Goal: Task Accomplishment & Management: Manage account settings

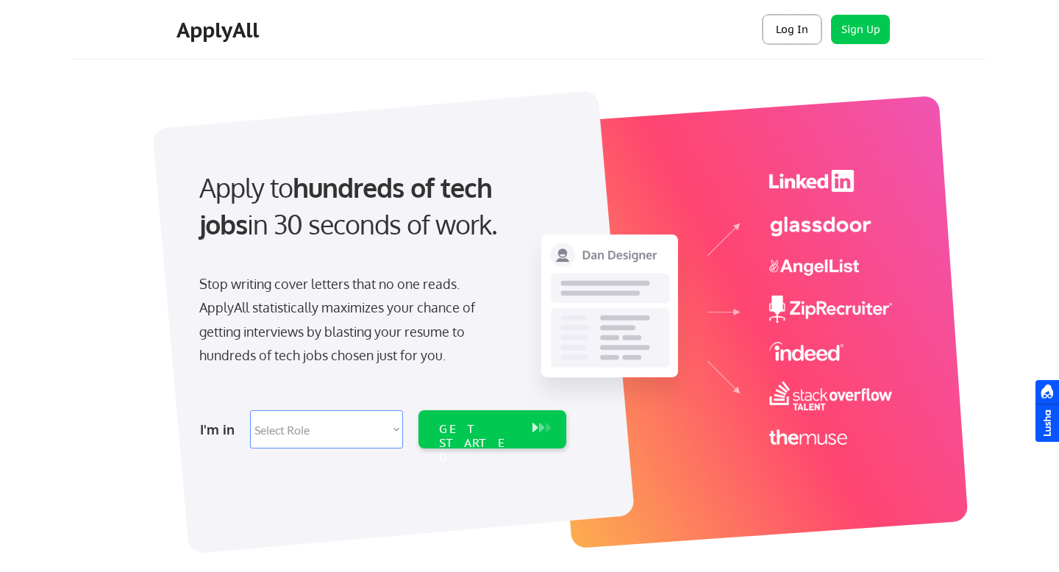
click at [794, 39] on button "Log In" at bounding box center [791, 29] width 59 height 29
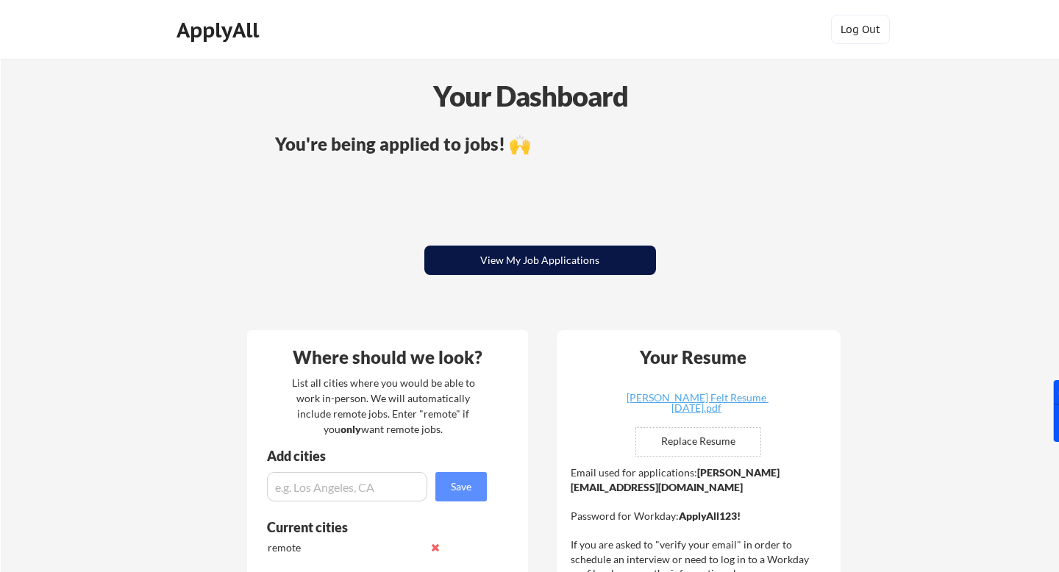
click at [610, 264] on button "View My Job Applications" at bounding box center [540, 260] width 232 height 29
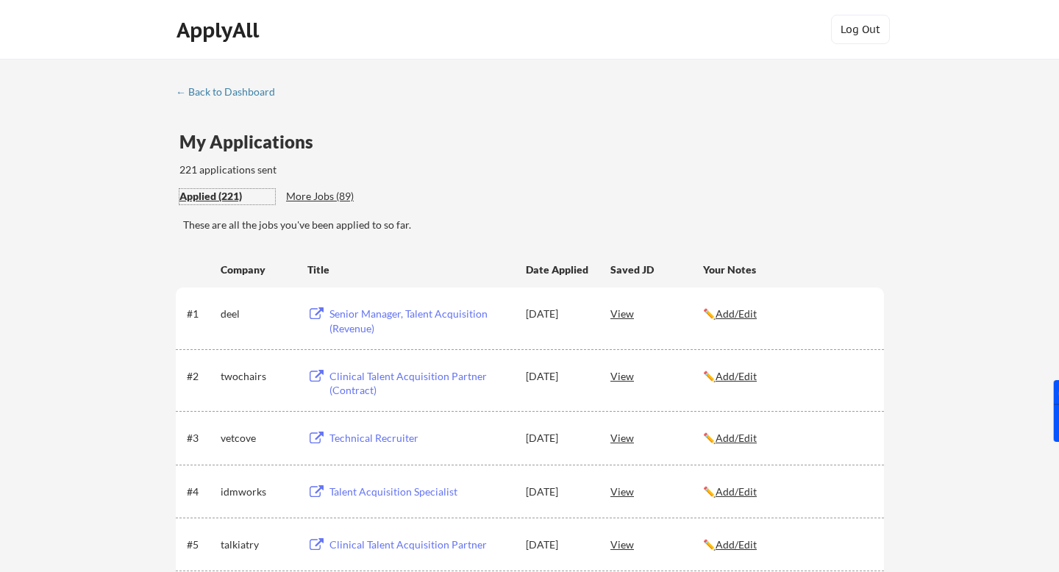
click at [212, 198] on div "Applied (221)" at bounding box center [227, 196] width 96 height 15
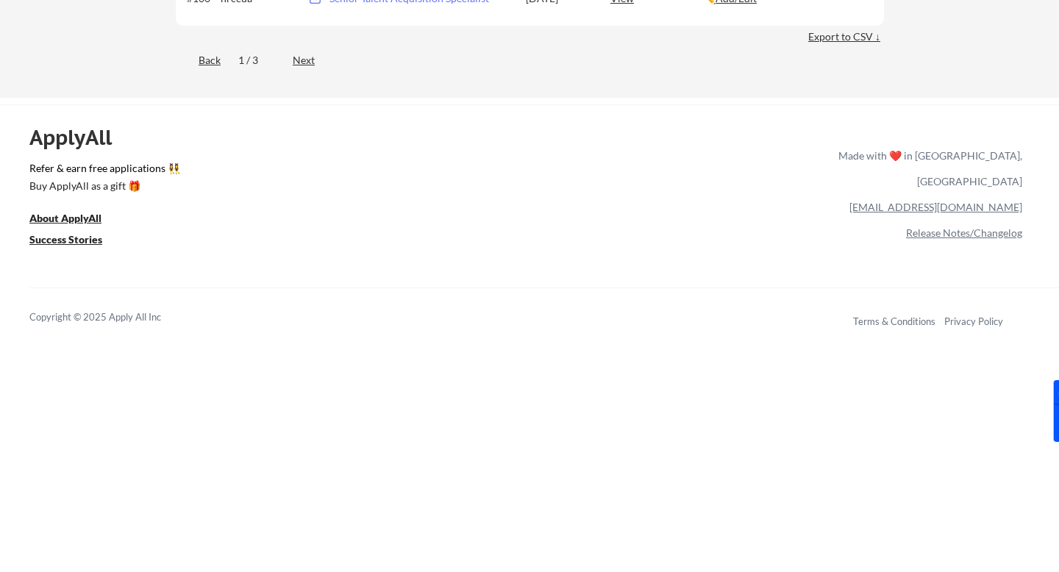
scroll to position [5907, 0]
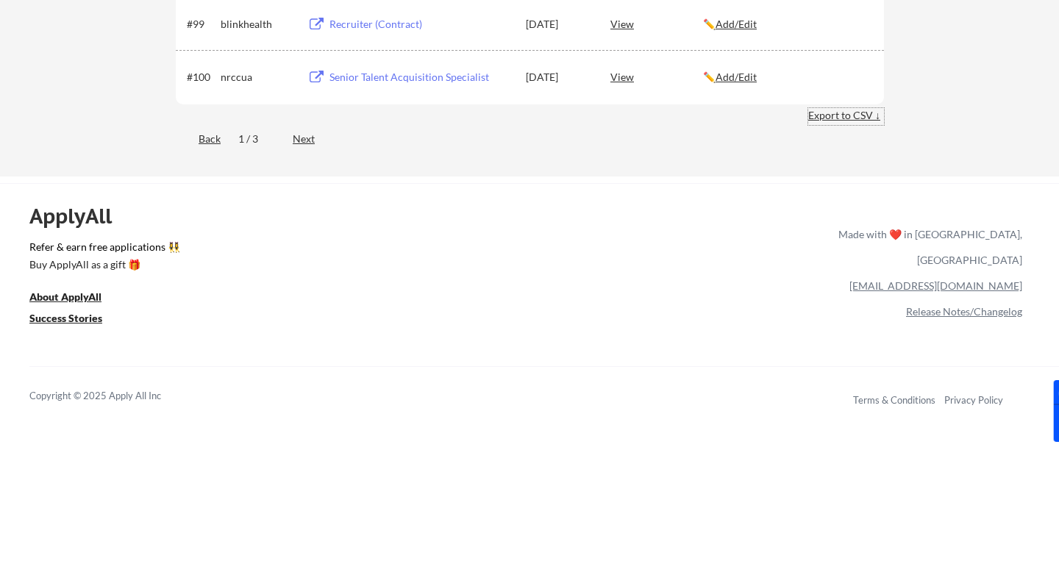
click at [865, 113] on div "Export to CSV ↓" at bounding box center [846, 115] width 76 height 15
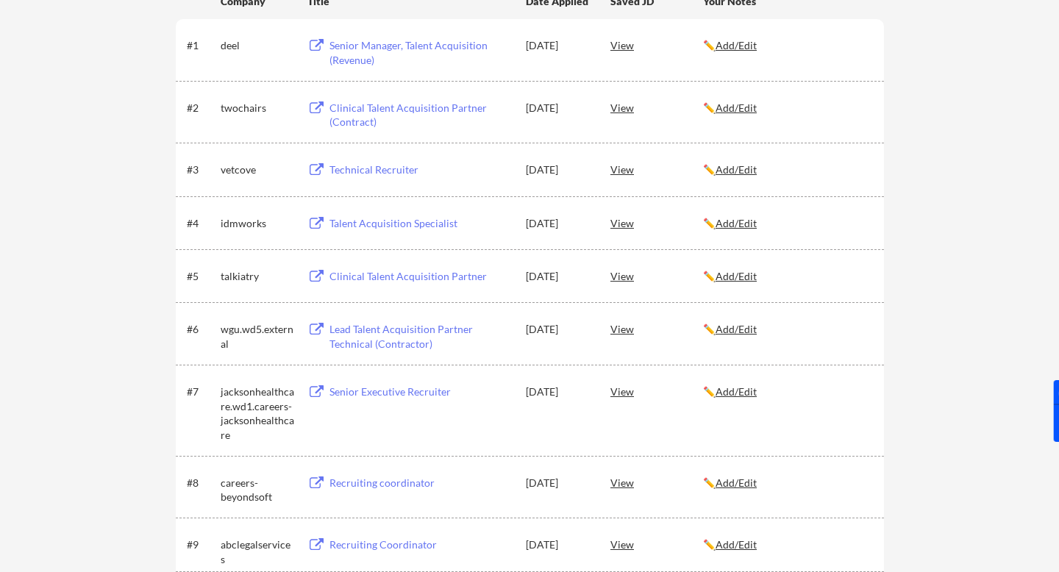
scroll to position [0, 0]
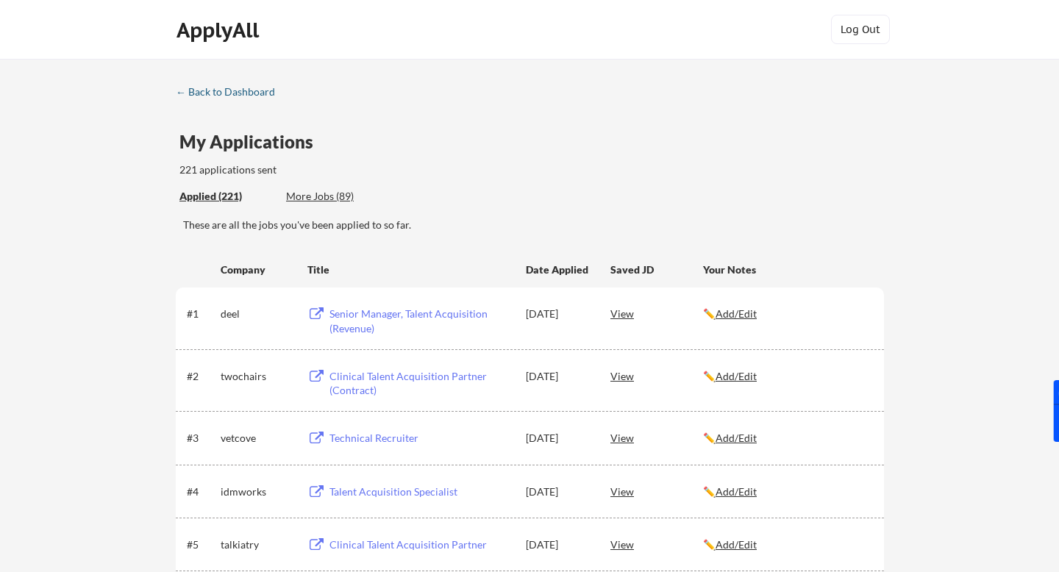
click at [202, 91] on div "← Back to Dashboard" at bounding box center [231, 92] width 110 height 10
